Goal: Navigation & Orientation: Find specific page/section

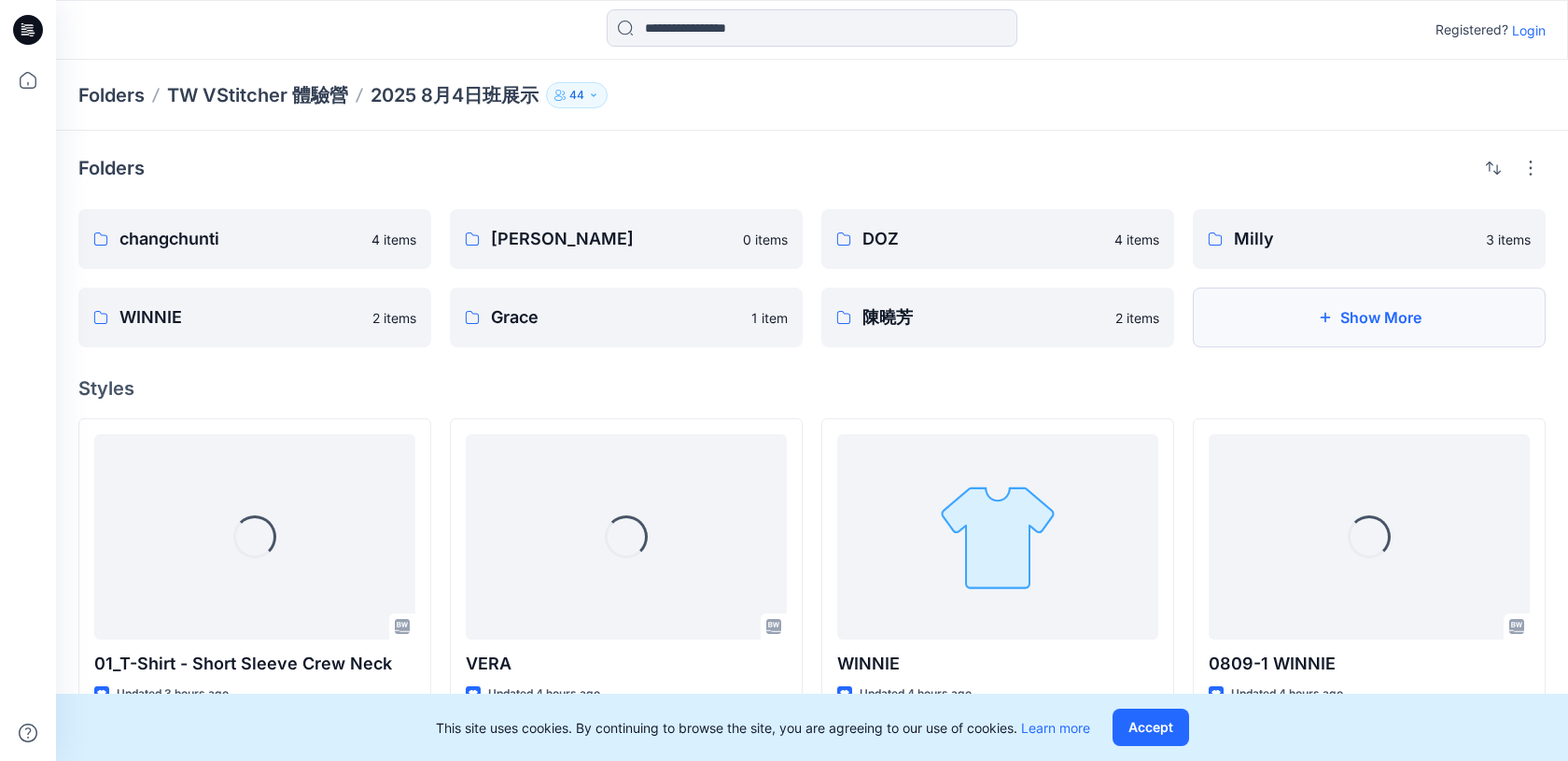
click at [1352, 335] on button "Show More" at bounding box center [1369, 318] width 353 height 60
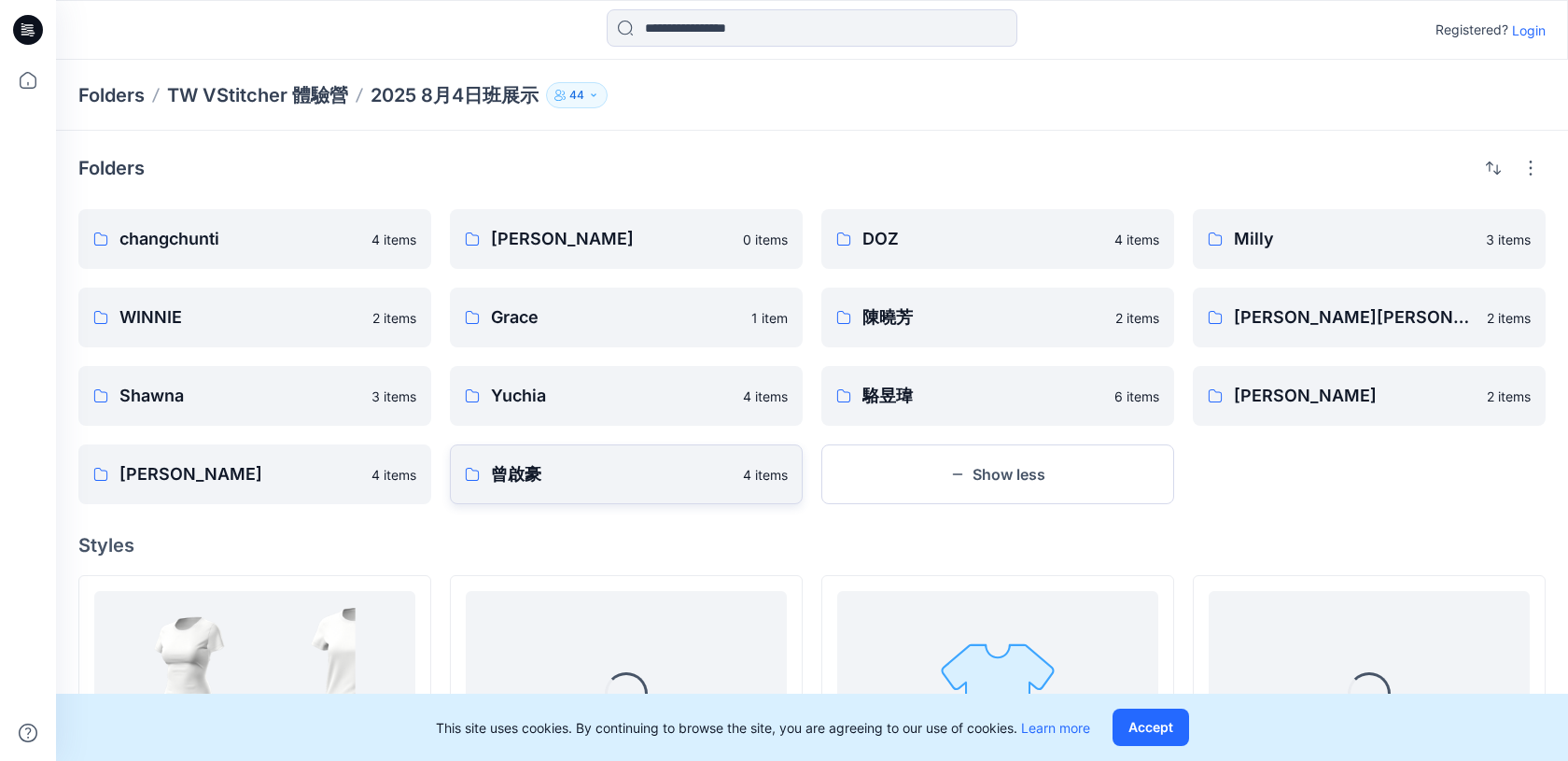
click at [540, 473] on p "曾啟豪" at bounding box center [612, 474] width 241 height 26
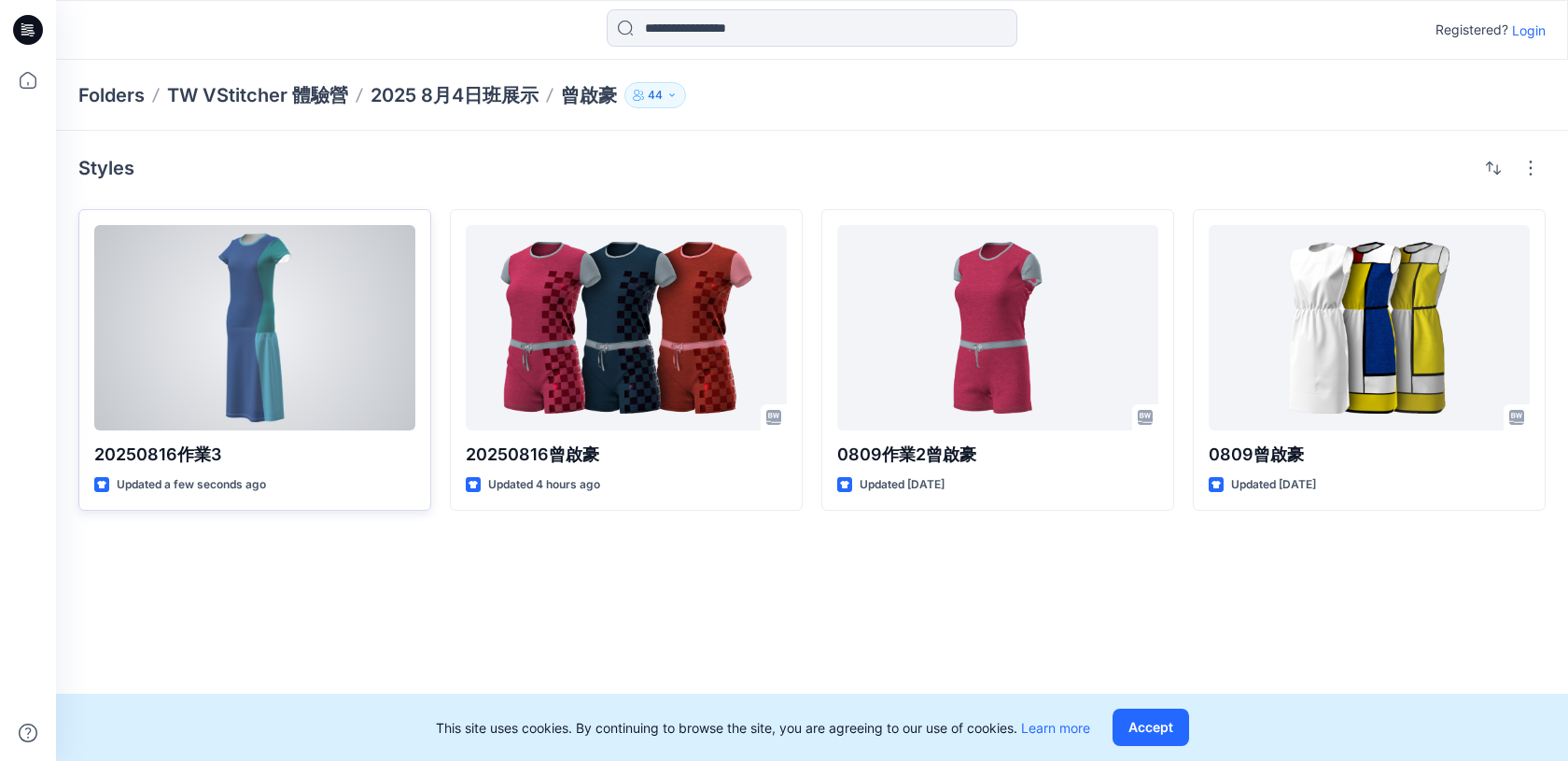
click at [258, 348] on div at bounding box center [255, 328] width 321 height 205
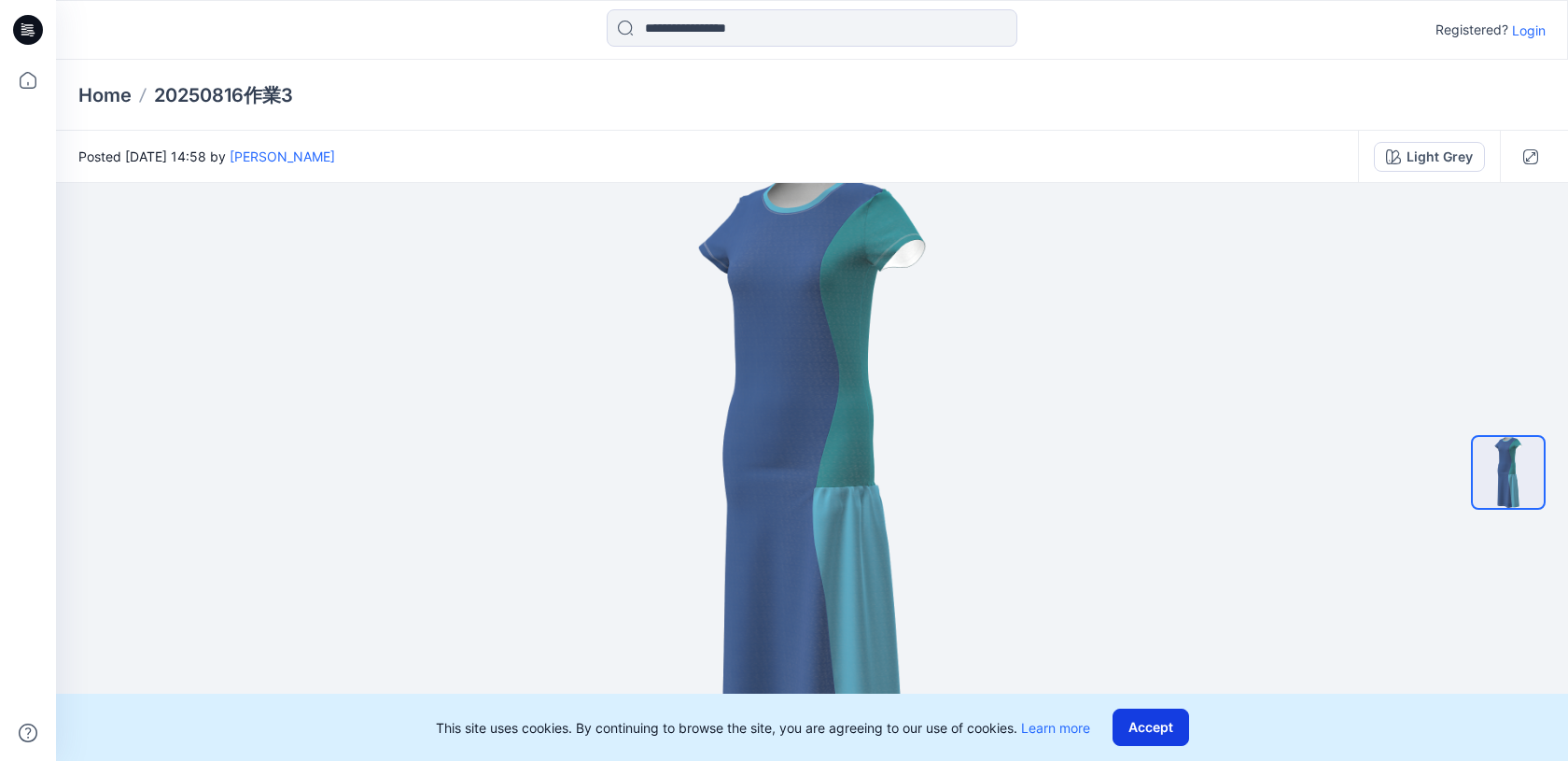
click at [1175, 739] on button "Accept" at bounding box center [1151, 726] width 77 height 37
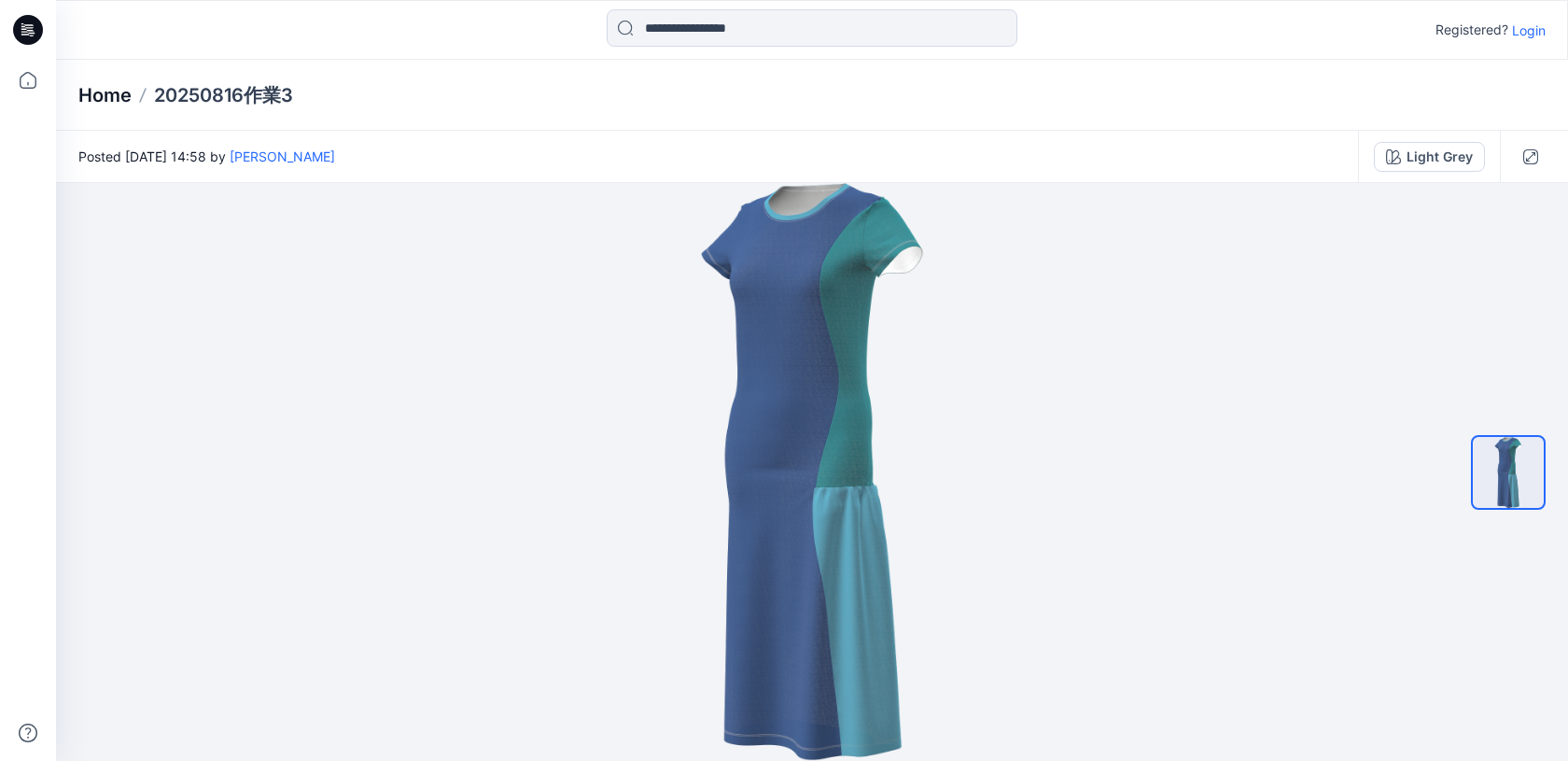
click at [115, 99] on p "Home" at bounding box center [105, 95] width 53 height 26
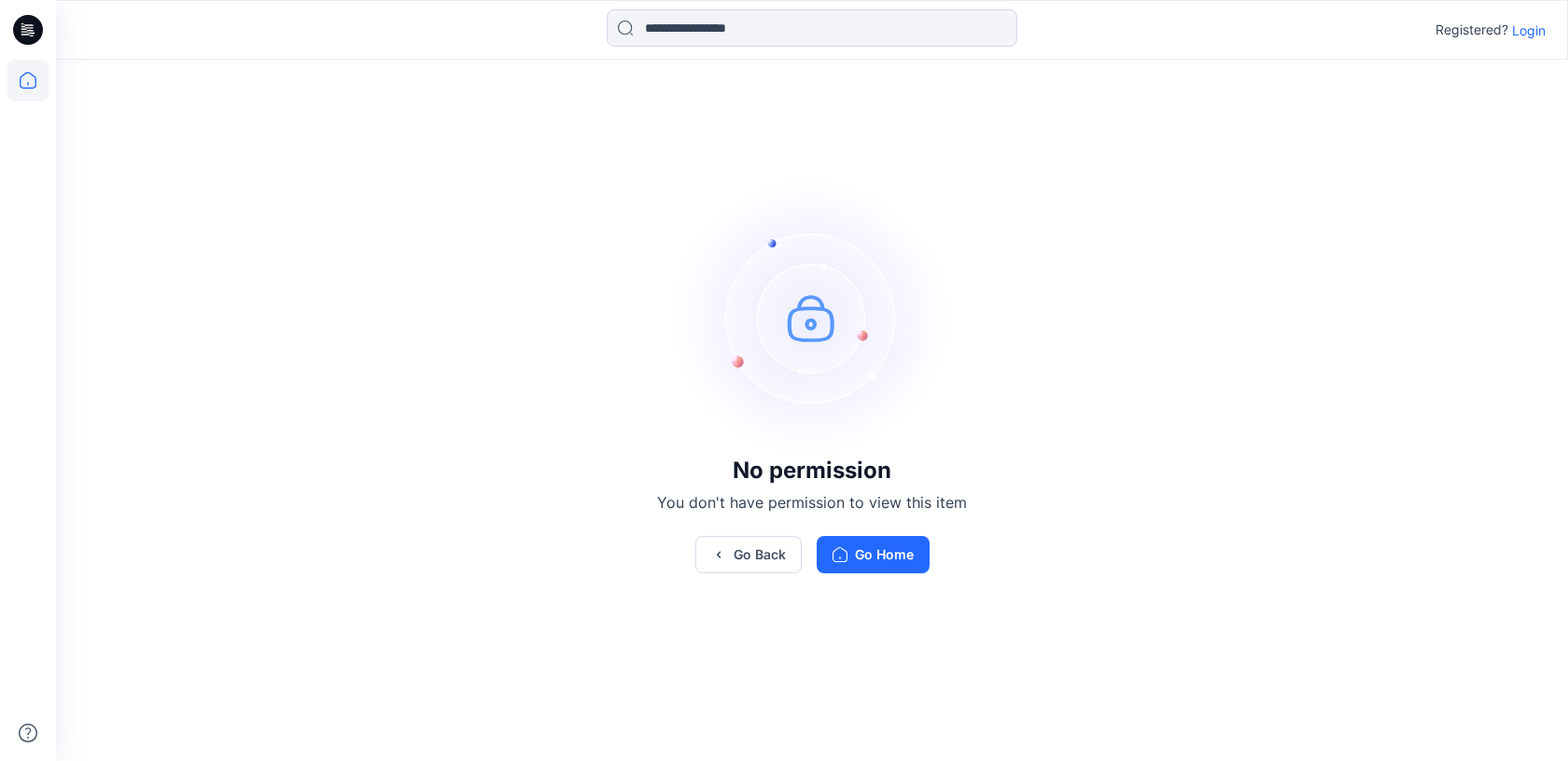
click at [30, 76] on icon at bounding box center [27, 80] width 41 height 41
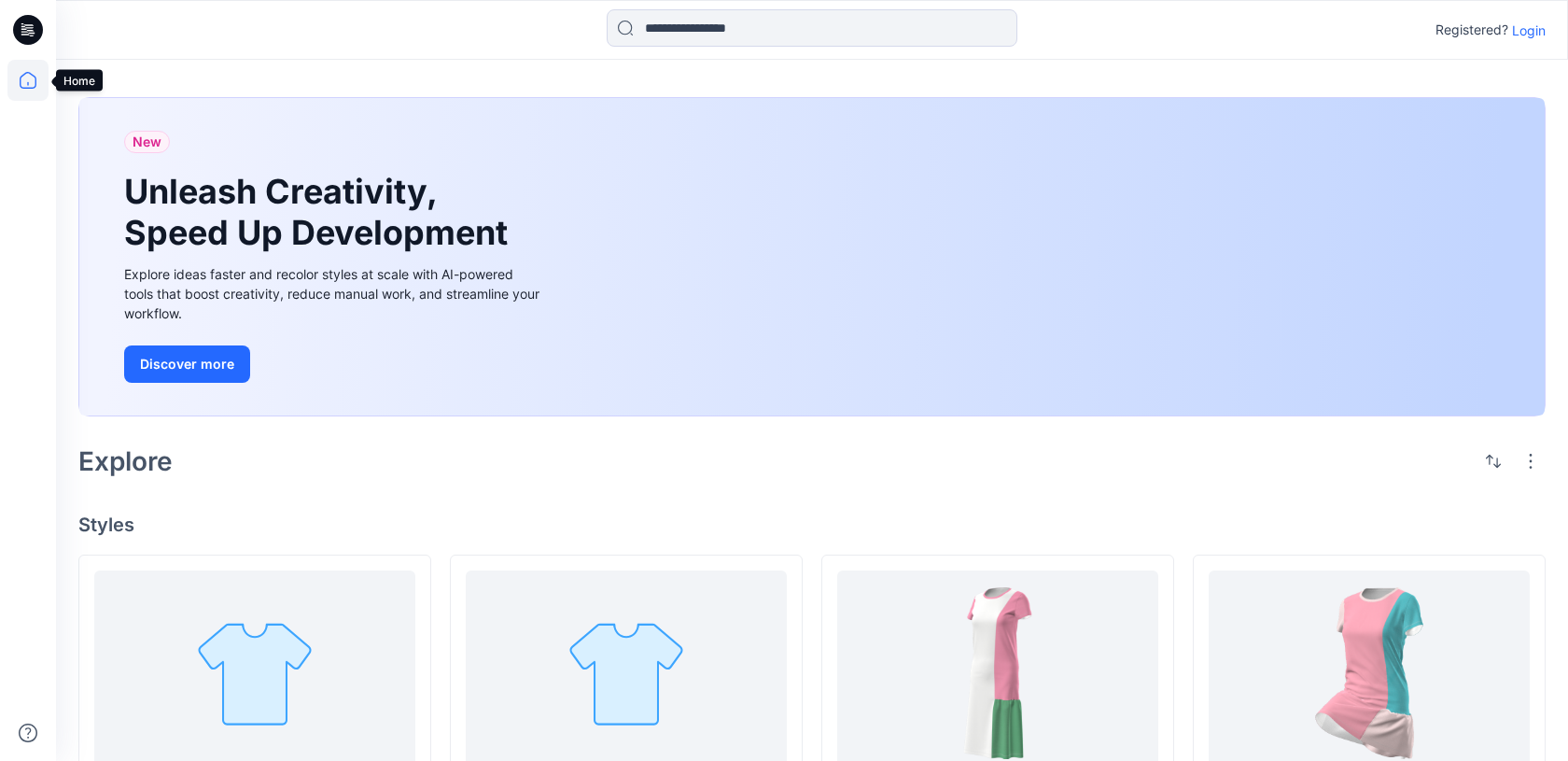
click at [28, 84] on icon at bounding box center [27, 84] width 1 height 4
click at [12, 79] on icon at bounding box center [27, 80] width 41 height 41
click at [1514, 37] on p "Login" at bounding box center [1529, 31] width 34 height 20
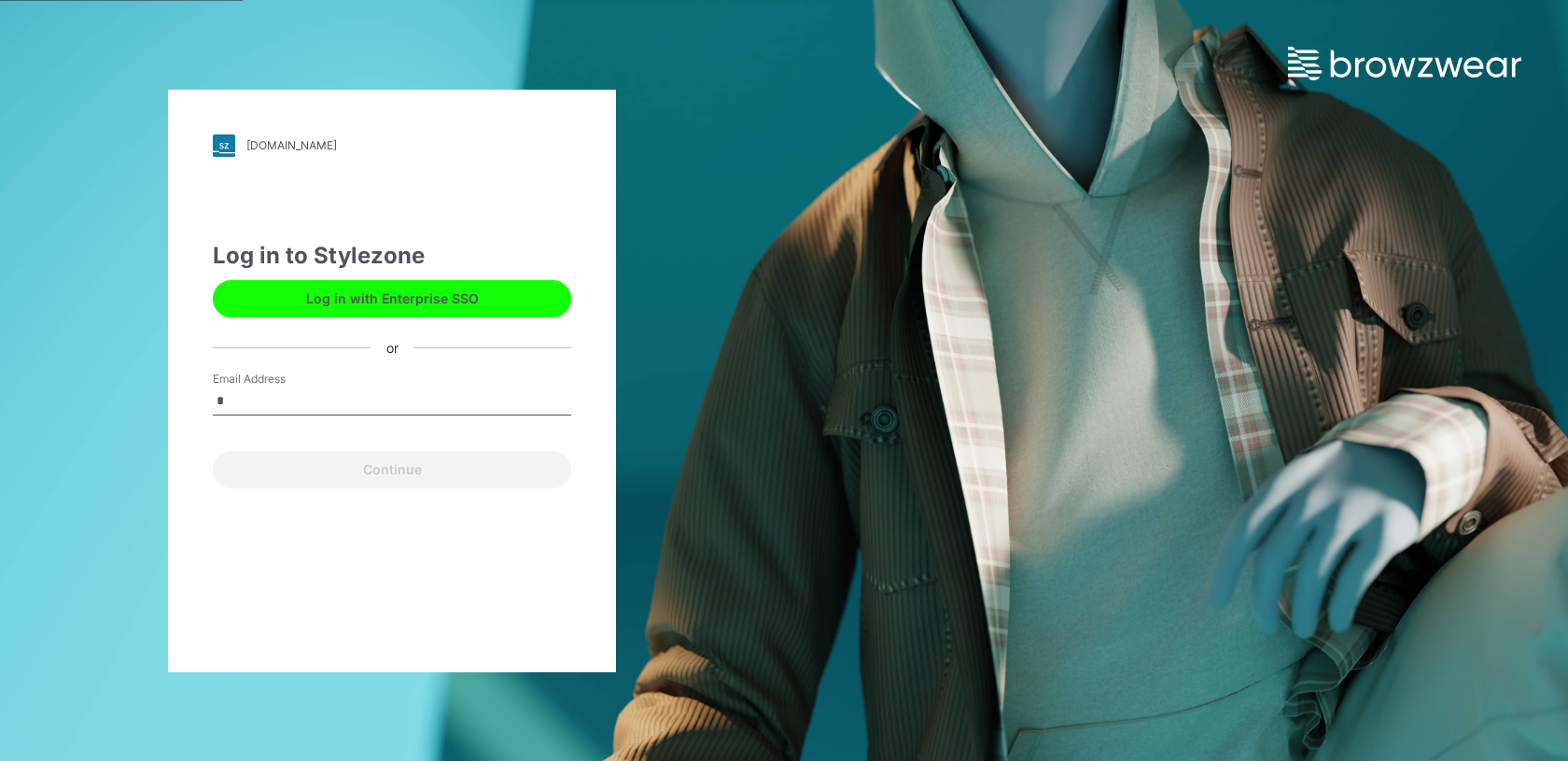
type input "**********"
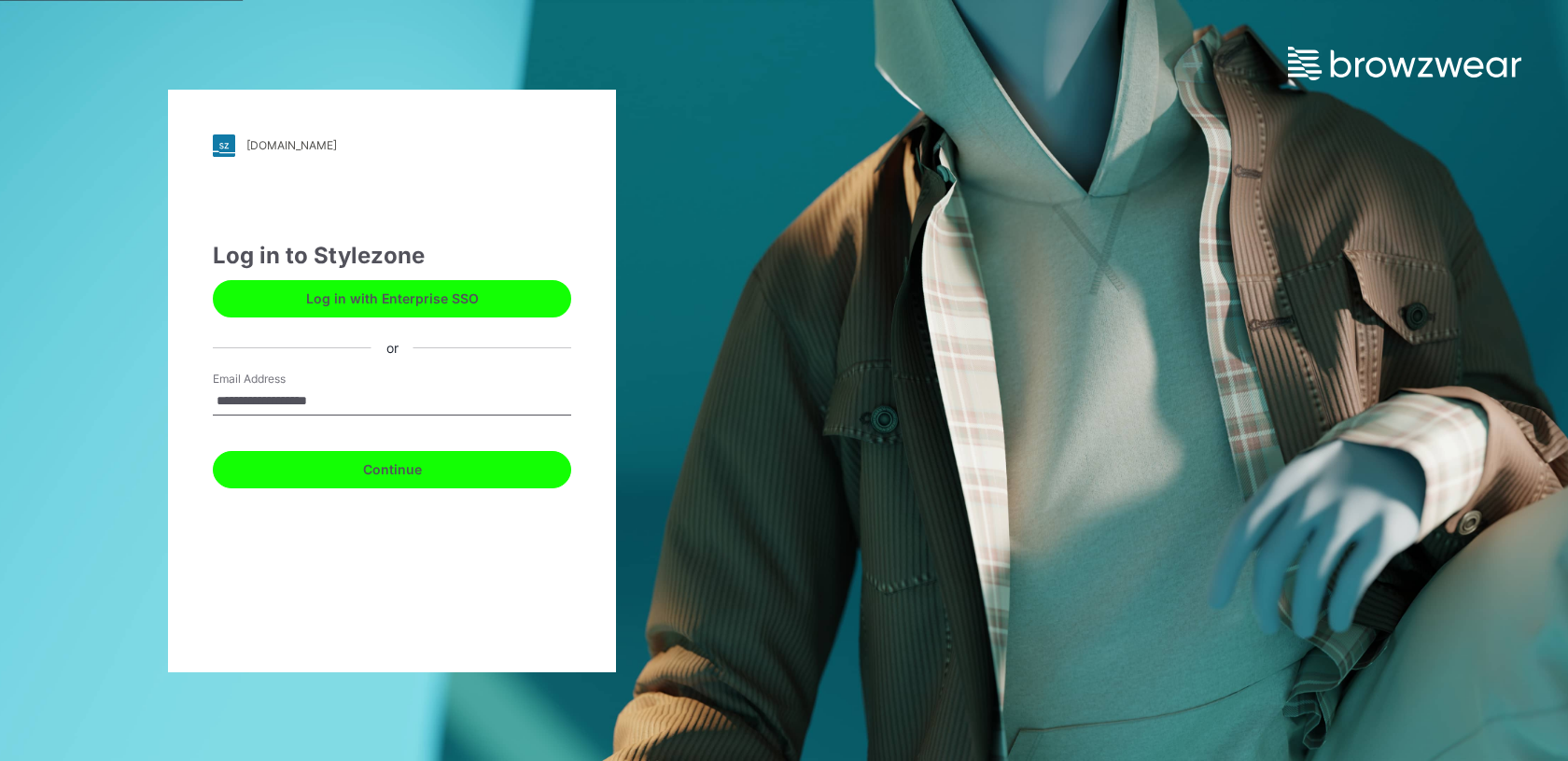
click at [409, 480] on button "Continue" at bounding box center [392, 469] width 359 height 37
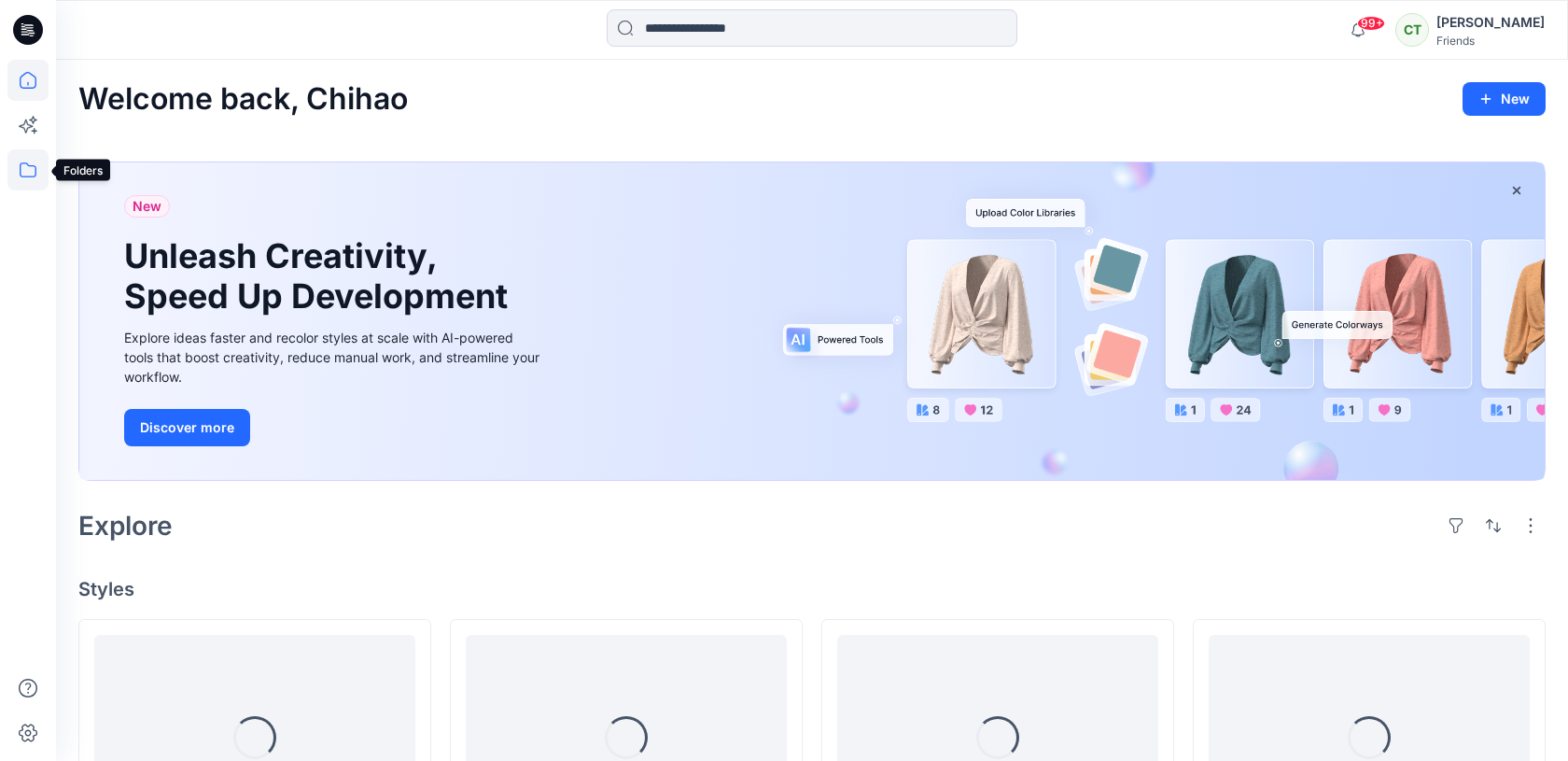
click at [42, 167] on icon at bounding box center [27, 169] width 41 height 41
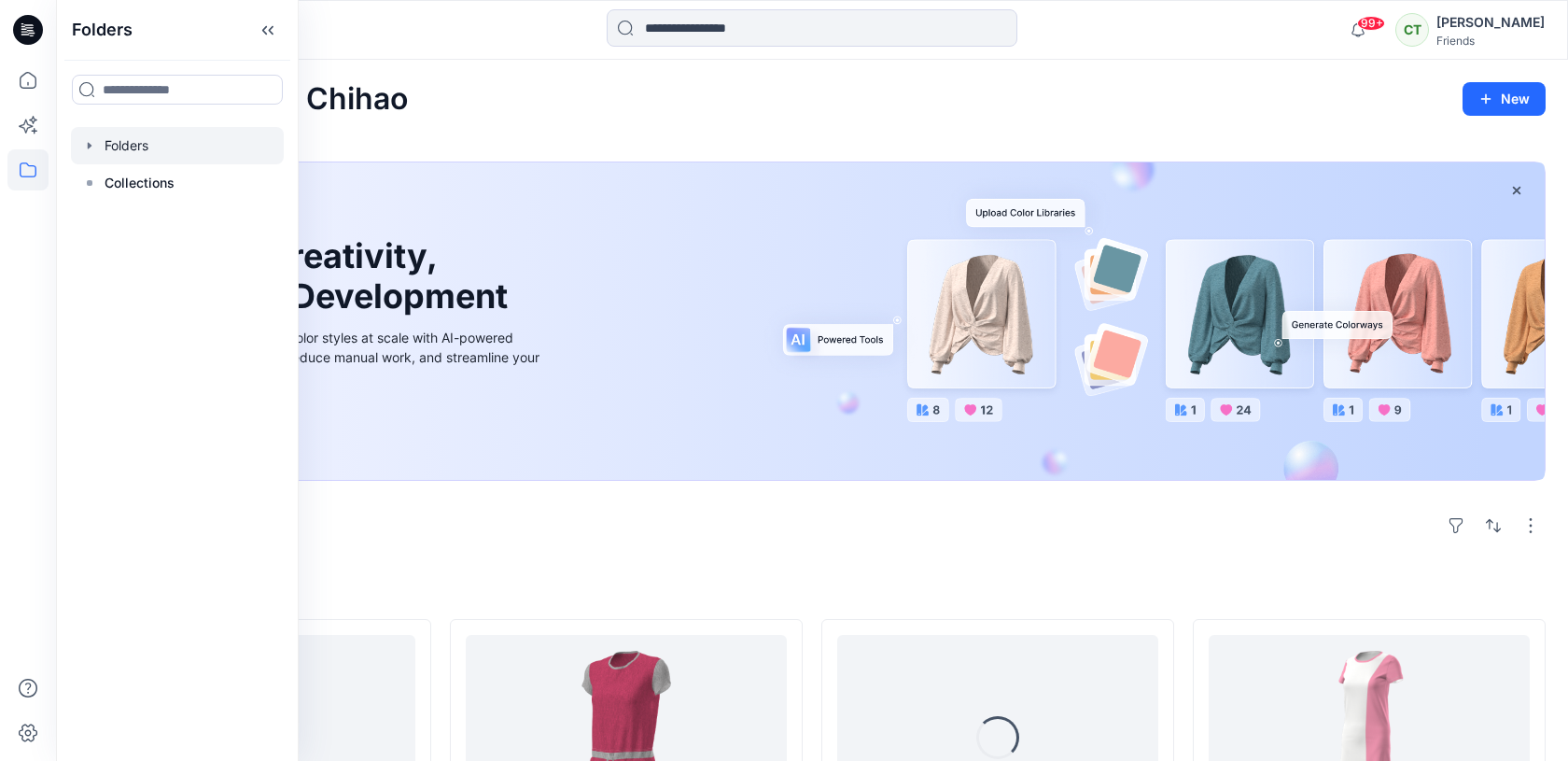
click at [149, 155] on div at bounding box center [177, 144] width 213 height 37
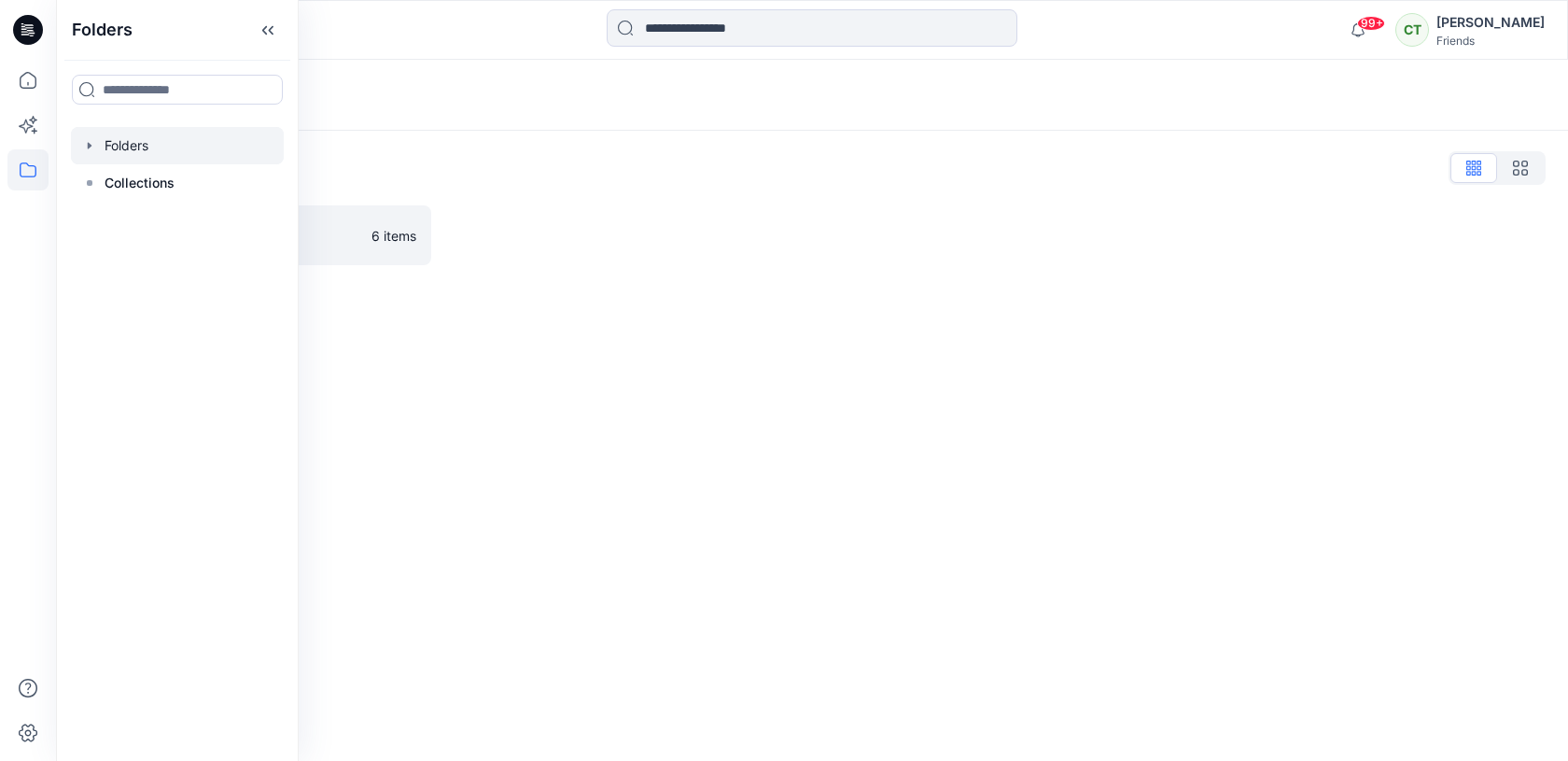
click at [93, 144] on icon "button" at bounding box center [89, 145] width 15 height 15
click at [133, 182] on div at bounding box center [177, 182] width 213 height 37
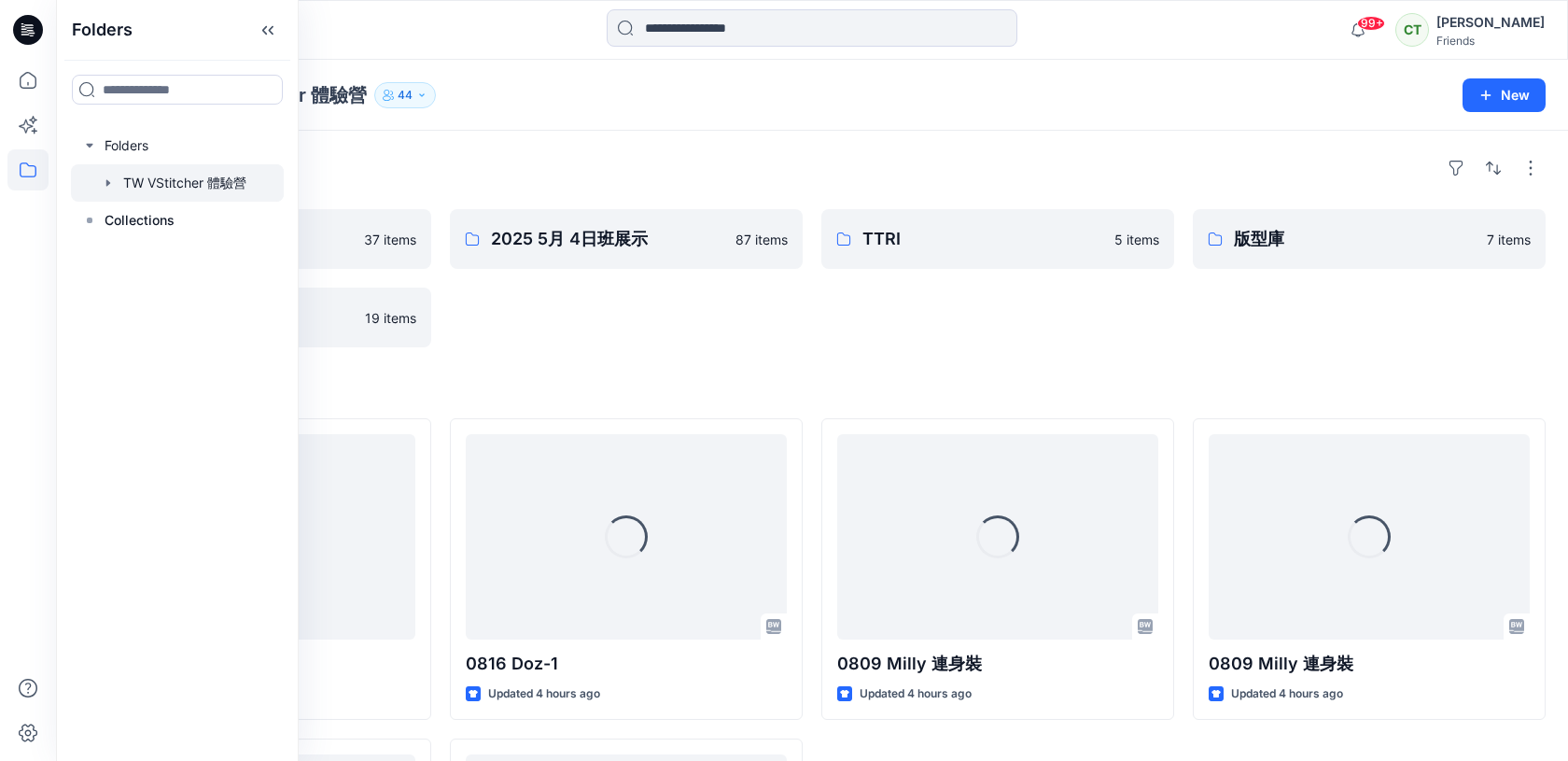
click at [558, 286] on div "2025 [DATE]班展示 87 items" at bounding box center [627, 278] width 353 height 138
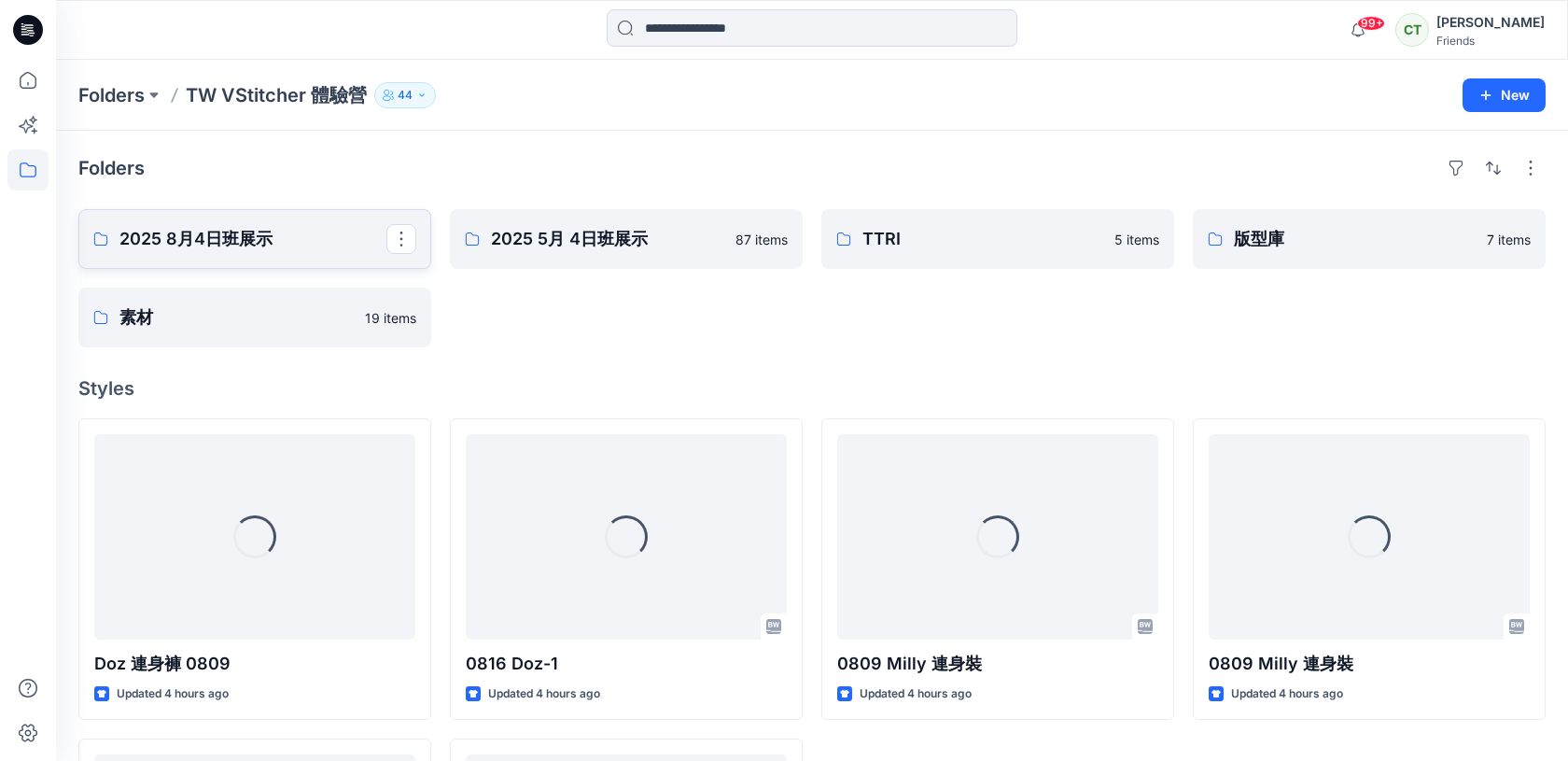
click at [309, 232] on p "2025 8月4日班展示" at bounding box center [253, 239] width 267 height 26
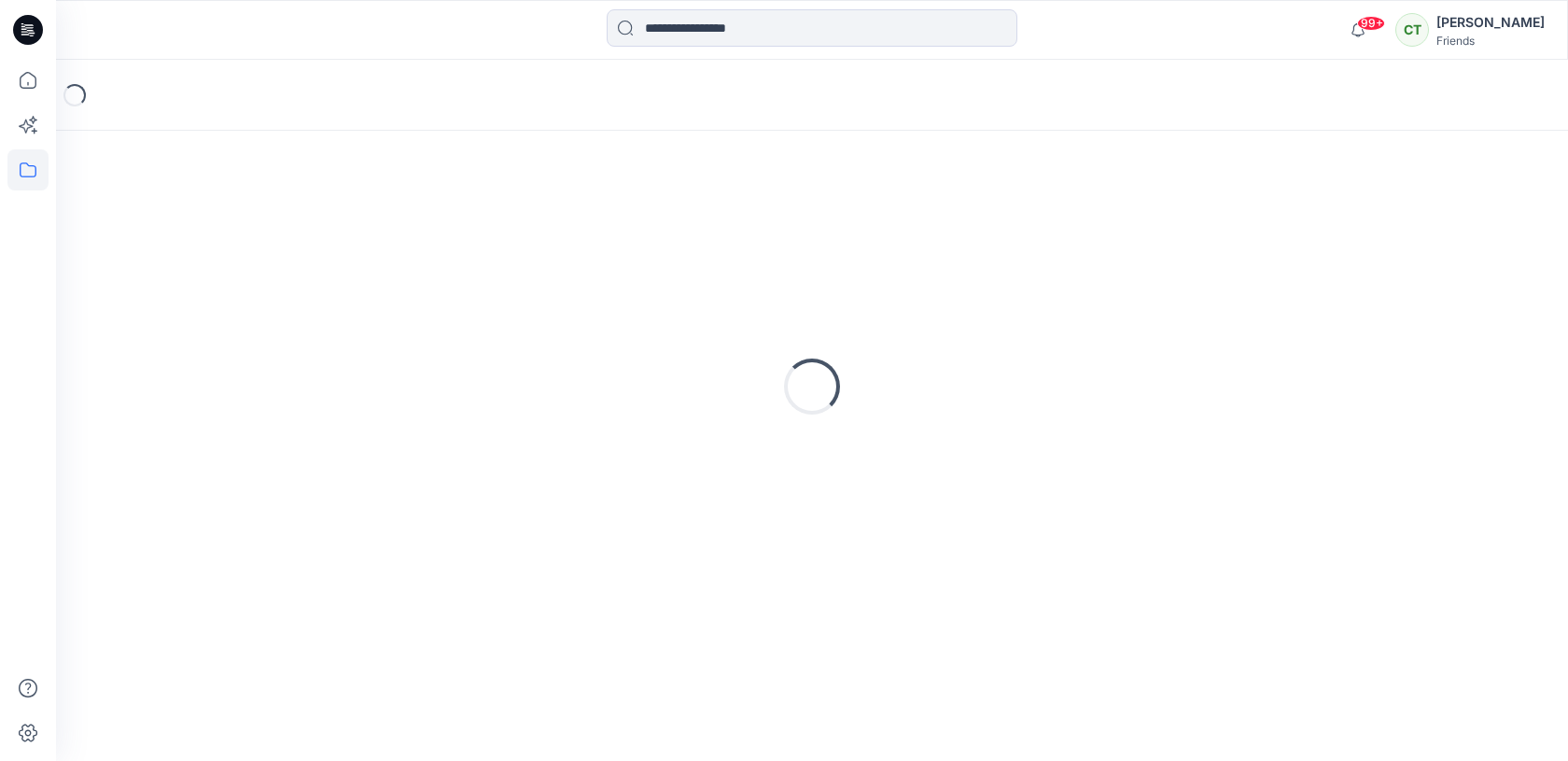
click at [309, 232] on div "Loading..." at bounding box center [812, 386] width 1467 height 466
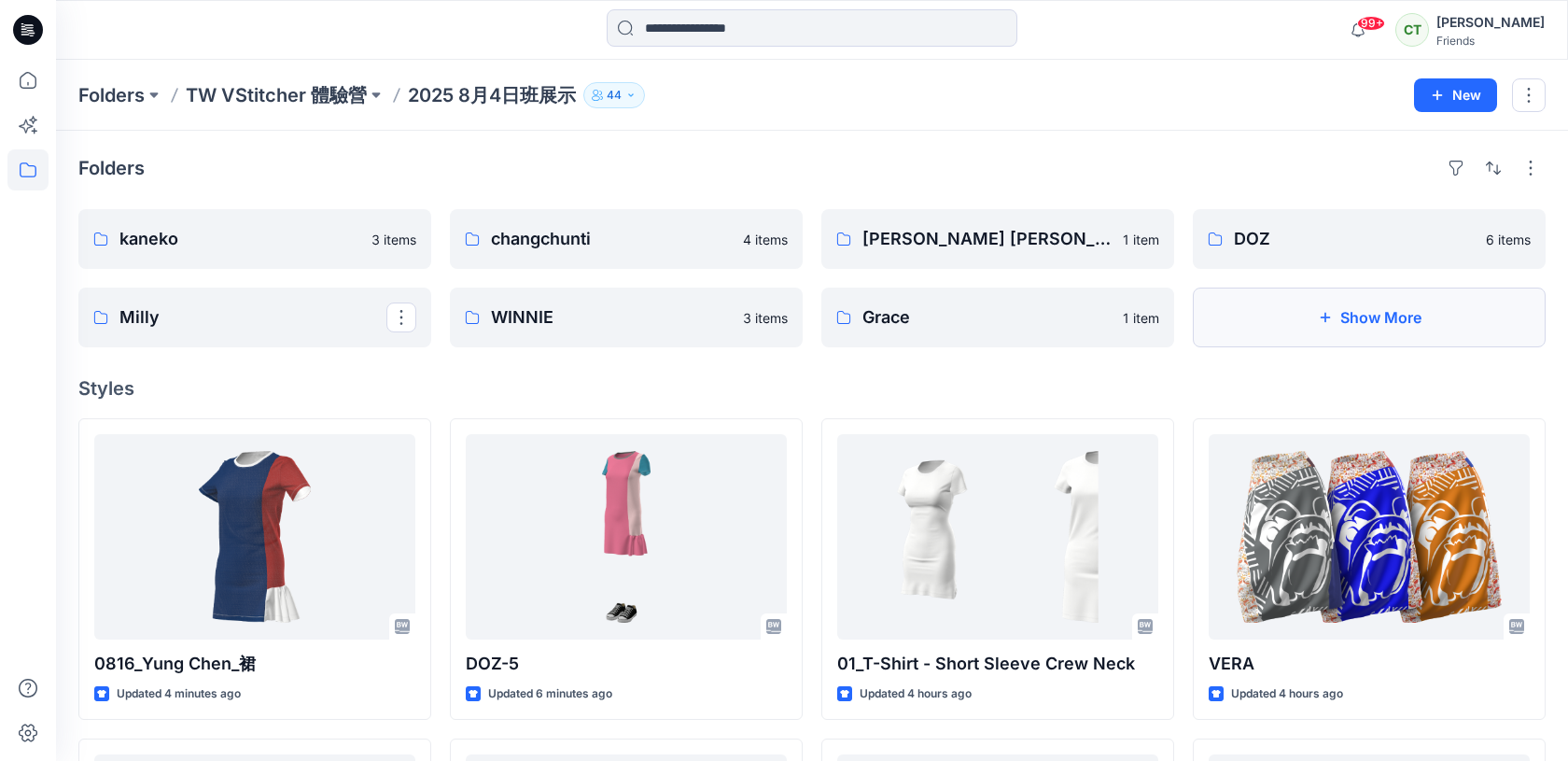
click at [1389, 310] on button "Show More" at bounding box center [1369, 318] width 353 height 60
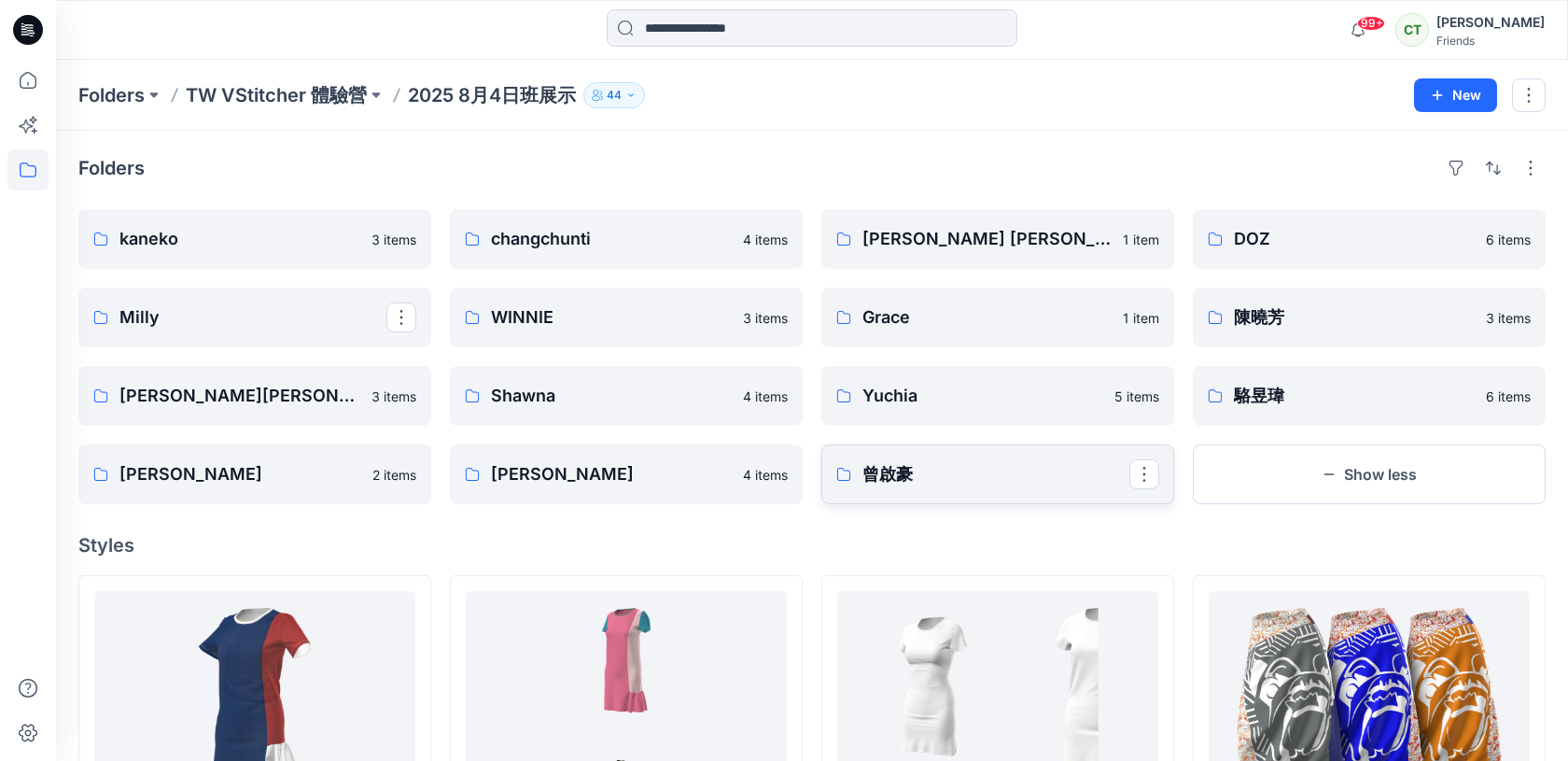
click at [944, 497] on link "曾啟豪" at bounding box center [998, 474] width 353 height 60
